Goal: Task Accomplishment & Management: Complete application form

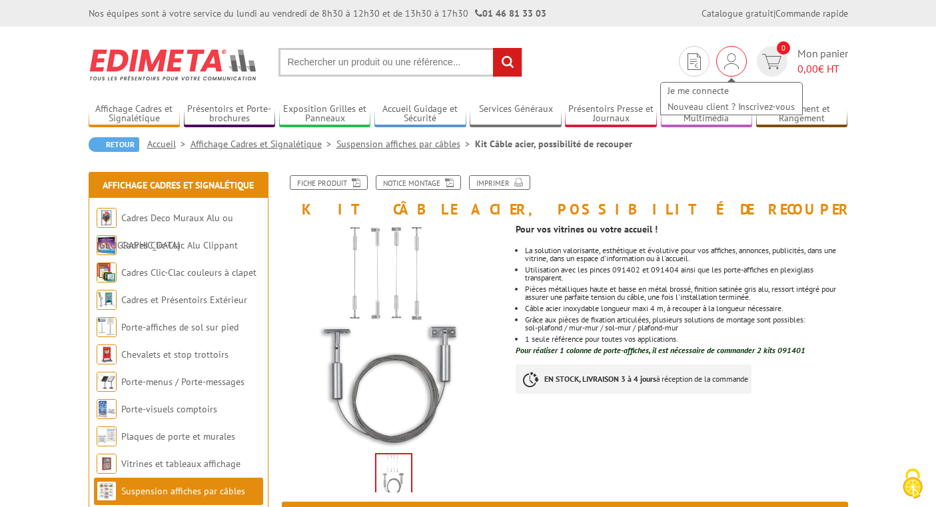
click at [733, 59] on img at bounding box center [731, 61] width 15 height 16
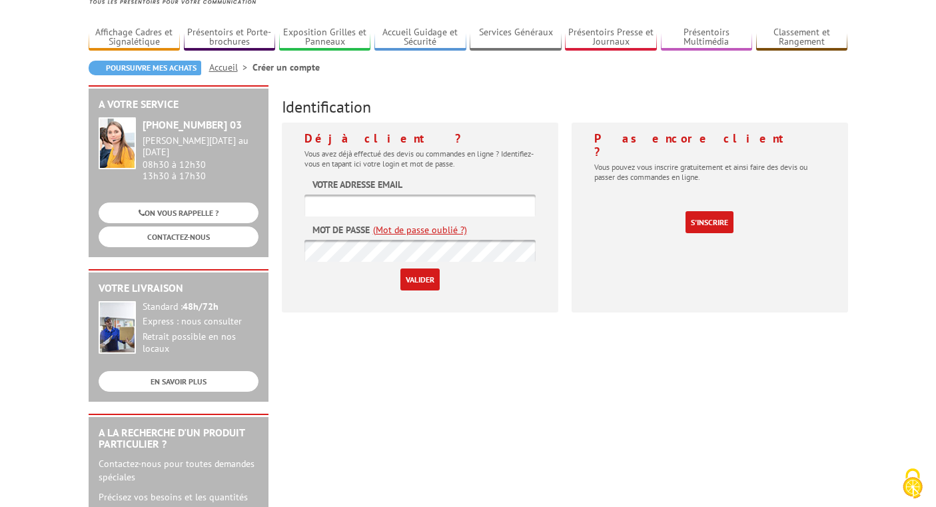
scroll to position [67, 0]
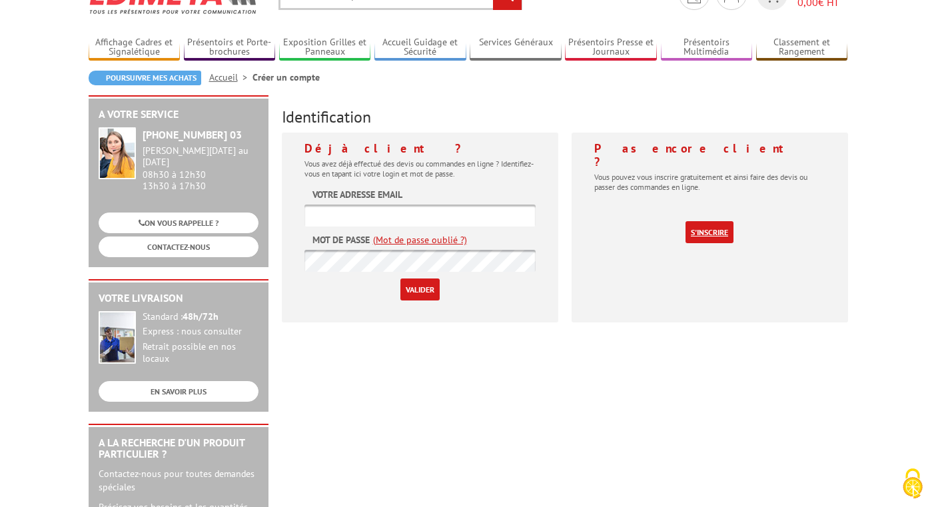
click at [713, 221] on link "S'inscrire" at bounding box center [709, 232] width 48 height 22
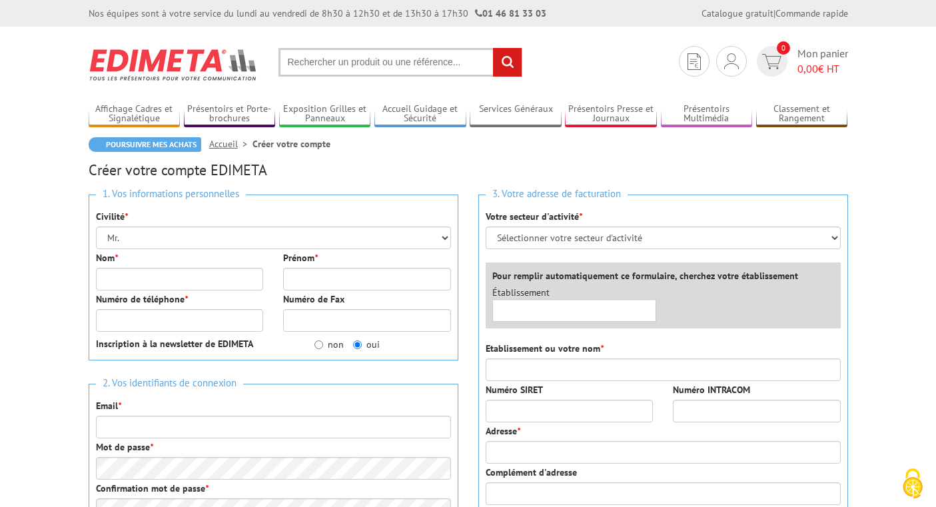
scroll to position [67, 0]
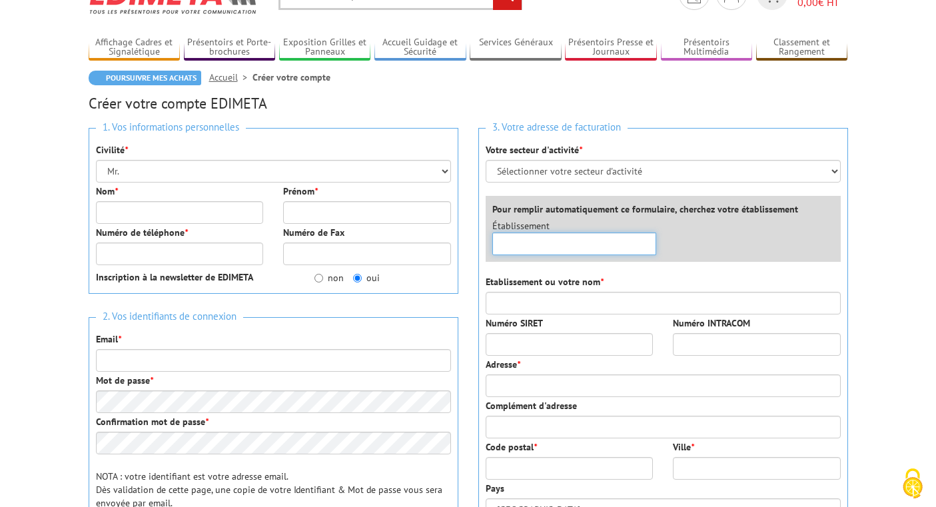
click at [609, 247] on input "text" at bounding box center [574, 243] width 165 height 23
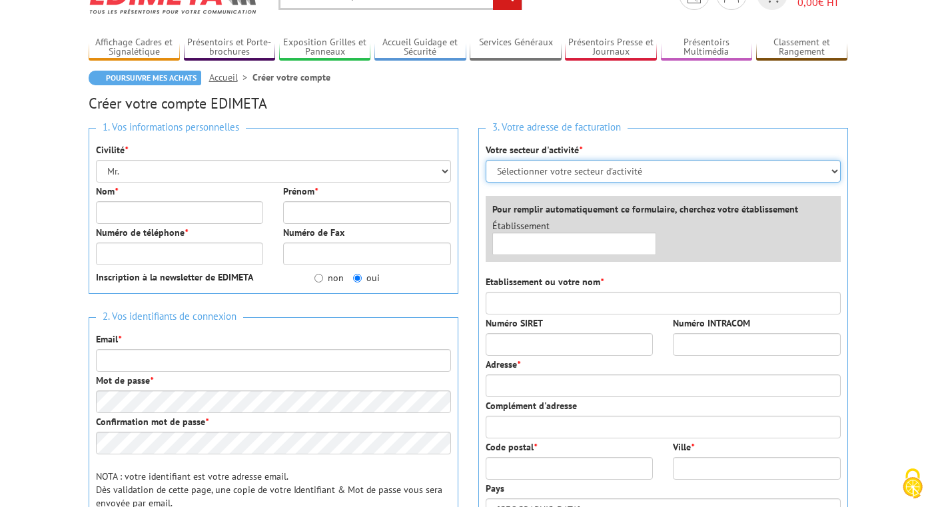
click at [833, 171] on select "Sélectionner votre secteur d'activité Administrations et collectivités Magasins…" at bounding box center [663, 171] width 355 height 23
select select "876"
click at [486, 160] on select "Sélectionner votre secteur d'activité Administrations et collectivités Magasins…" at bounding box center [663, 171] width 355 height 23
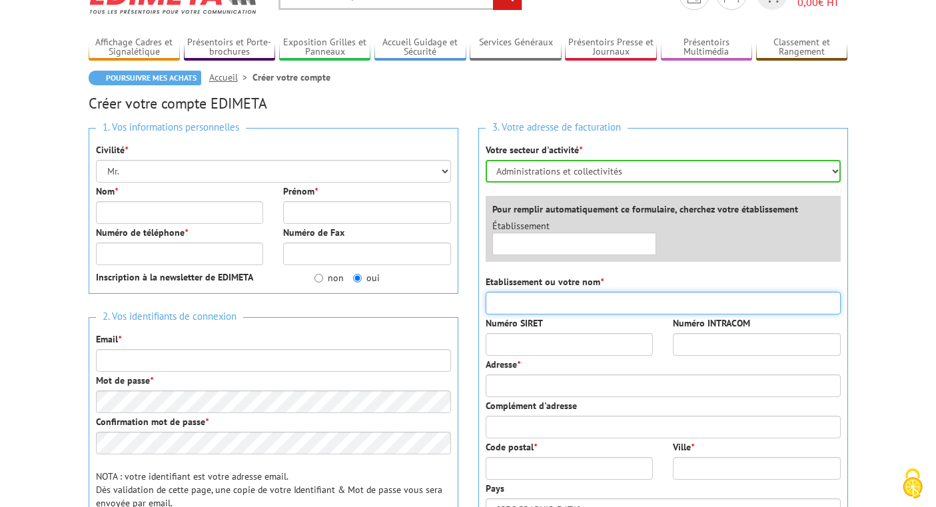
click at [508, 308] on input "Etablissement ou votre nom *" at bounding box center [663, 303] width 355 height 23
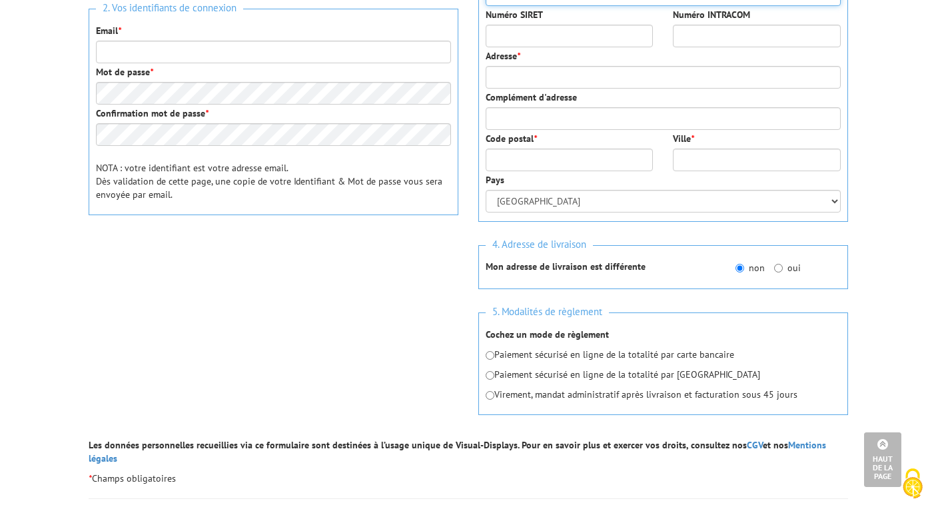
scroll to position [533, 0]
